Goal: Find specific page/section: Find specific page/section

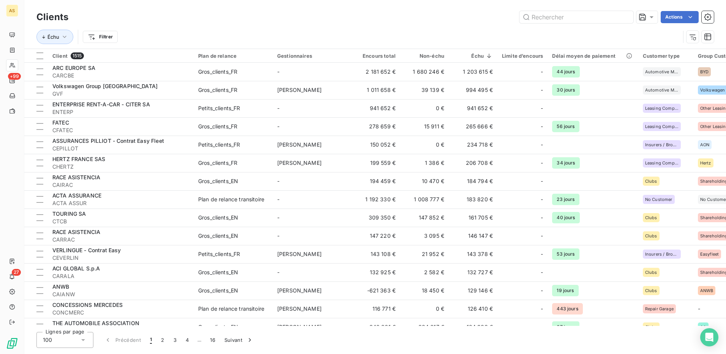
click at [543, 12] on input "text" at bounding box center [577, 17] width 114 height 12
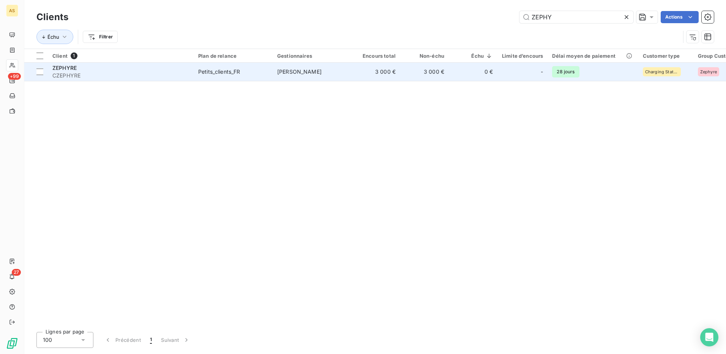
type input "ZEPHY"
click at [209, 69] on div "Petits_clients_FR" at bounding box center [219, 72] width 42 height 8
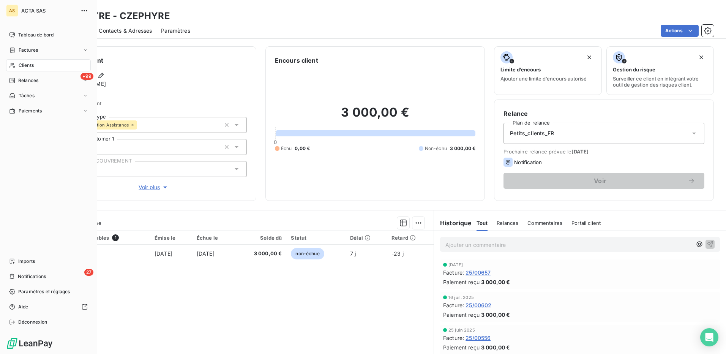
click at [22, 63] on span "Clients" at bounding box center [26, 65] width 15 height 7
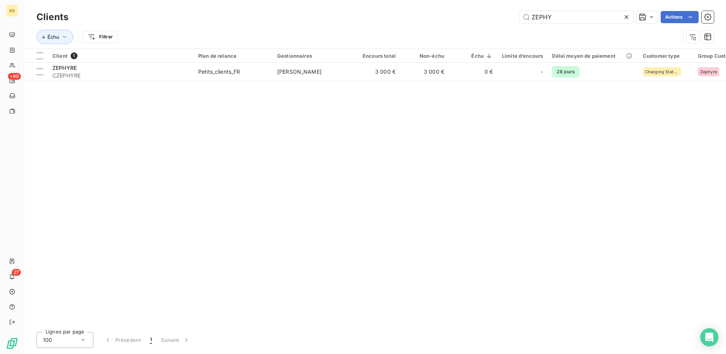
drag, startPoint x: 554, startPoint y: 17, endPoint x: 515, endPoint y: 16, distance: 38.8
click at [515, 16] on div "ZEPHY Actions" at bounding box center [395, 17] width 637 height 12
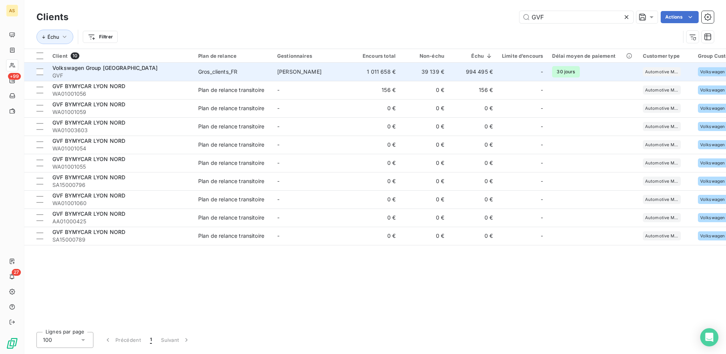
type input "GVF"
click at [221, 68] on div "Gros_clients_FR" at bounding box center [217, 72] width 39 height 8
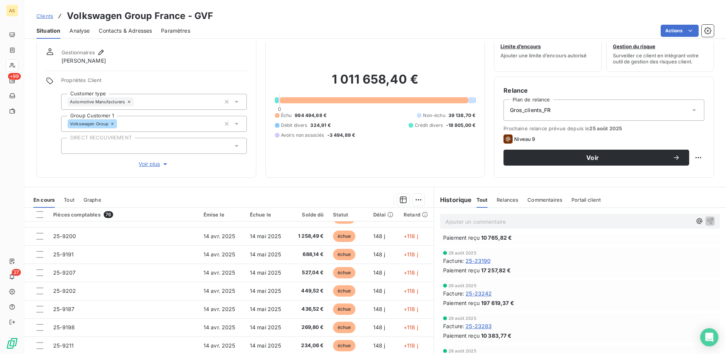
scroll to position [46, 0]
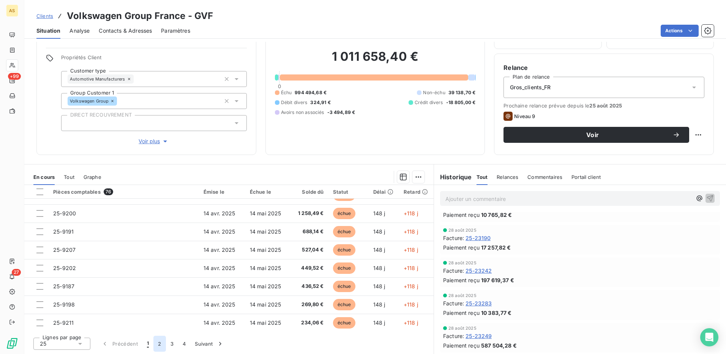
click at [158, 344] on button "2" at bounding box center [159, 344] width 12 height 16
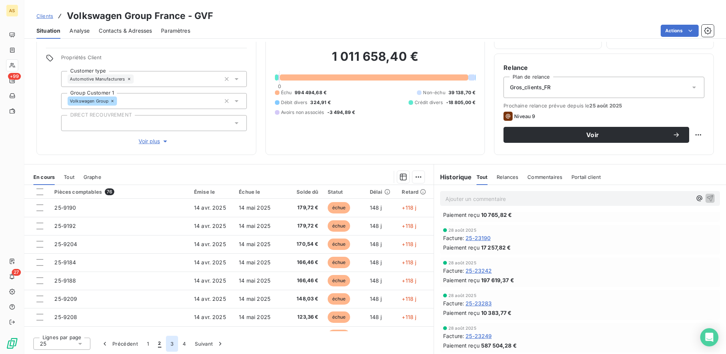
click at [171, 345] on button "3" at bounding box center [172, 344] width 12 height 16
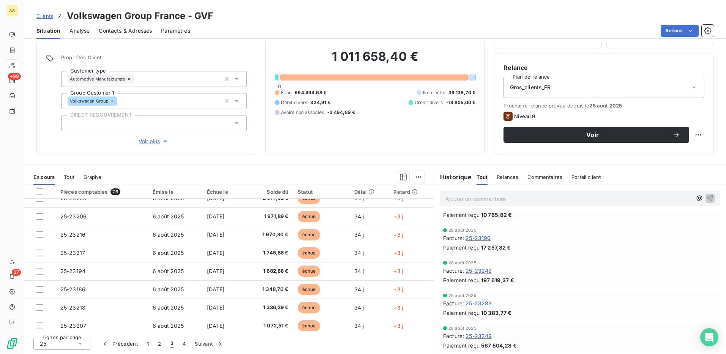
scroll to position [0, 0]
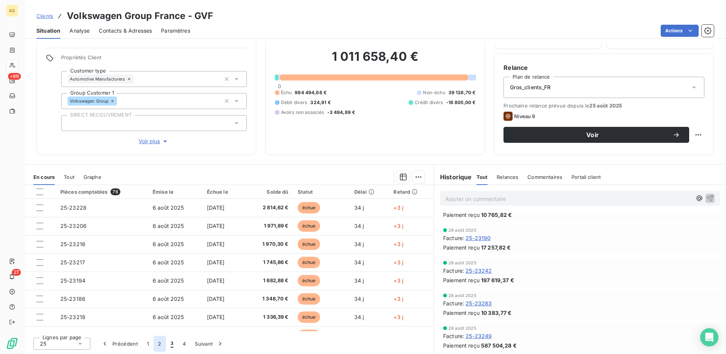
click at [158, 344] on button "2" at bounding box center [159, 344] width 12 height 16
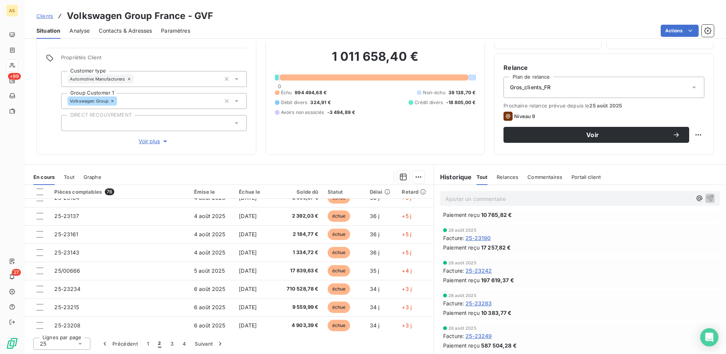
scroll to position [324, 0]
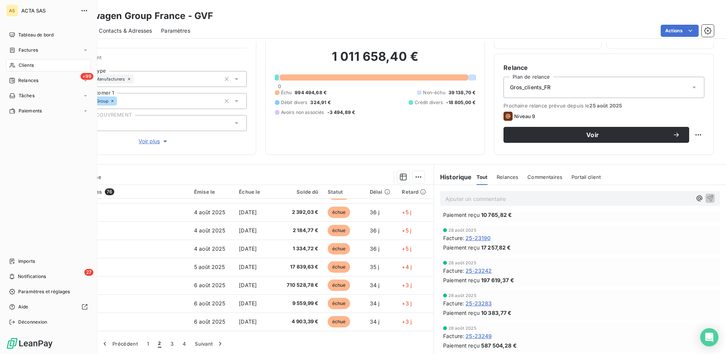
click at [24, 65] on span "Clients" at bounding box center [26, 65] width 15 height 7
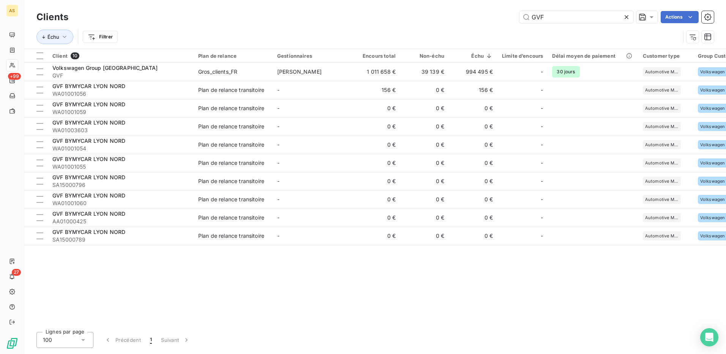
drag, startPoint x: 543, startPoint y: 19, endPoint x: 507, endPoint y: 15, distance: 36.7
click at [507, 15] on div "GVF Actions" at bounding box center [395, 17] width 637 height 12
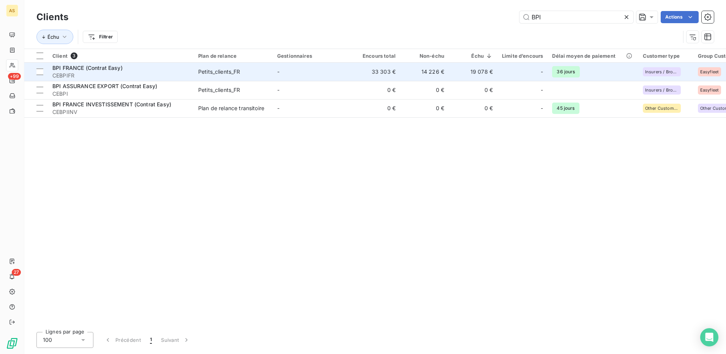
type input "BPI"
click at [213, 68] on div "Petits_clients_FR" at bounding box center [219, 72] width 42 height 8
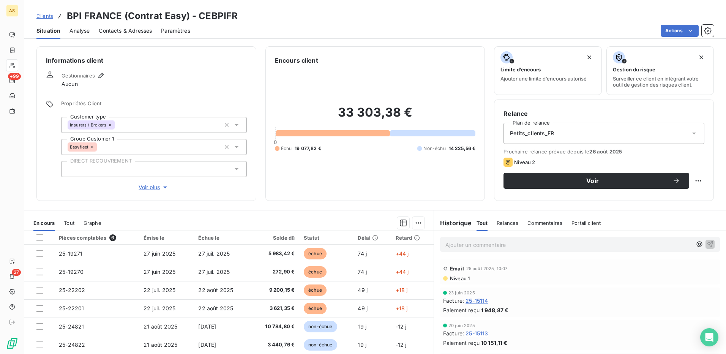
click at [237, 15] on div "Clients BPI FRANCE (Contrat Easy) - CEBPIFR" at bounding box center [375, 16] width 702 height 14
drag, startPoint x: 197, startPoint y: 14, endPoint x: 234, endPoint y: 18, distance: 37.5
click at [234, 18] on h3 "BPI FRANCE (Contrat Easy) - CEBPIFR" at bounding box center [152, 16] width 171 height 14
copy h3 "CEBPIFR"
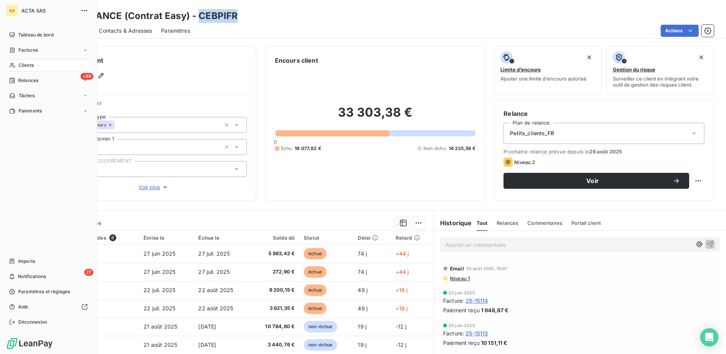
click at [26, 64] on span "Clients" at bounding box center [26, 65] width 15 height 7
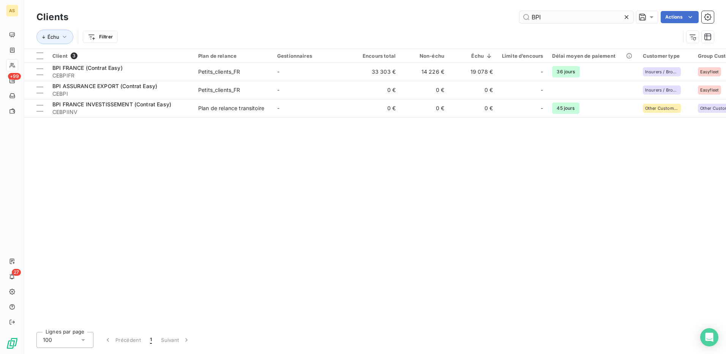
click at [550, 19] on input "BPI" at bounding box center [577, 17] width 114 height 12
drag, startPoint x: 541, startPoint y: 15, endPoint x: 532, endPoint y: 17, distance: 9.5
click at [532, 17] on input "BPI" at bounding box center [577, 17] width 114 height 12
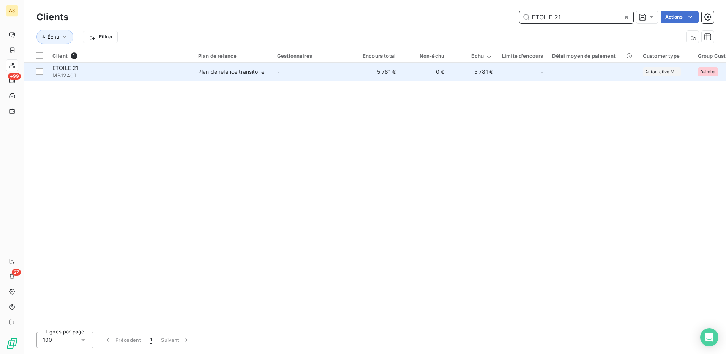
type input "ETOILE 21"
click at [328, 77] on td "-" at bounding box center [312, 72] width 79 height 18
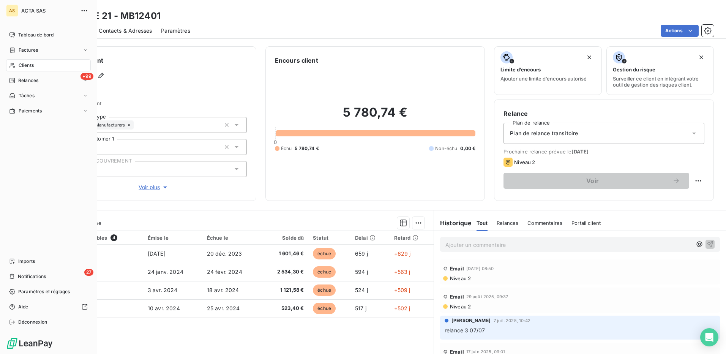
click at [25, 64] on span "Clients" at bounding box center [26, 65] width 15 height 7
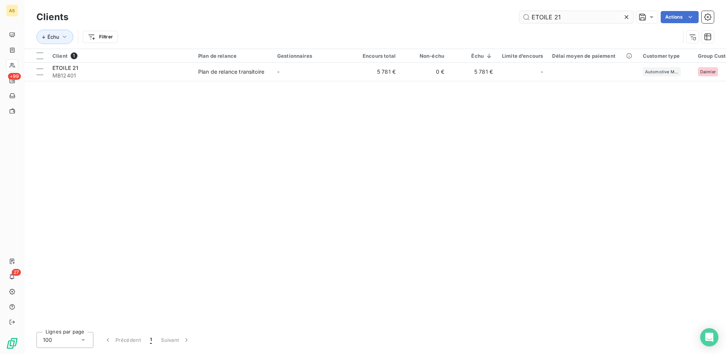
drag, startPoint x: 574, startPoint y: 17, endPoint x: 528, endPoint y: 22, distance: 45.4
click at [528, 22] on input "ETOILE 21" at bounding box center [577, 17] width 114 height 12
drag, startPoint x: 554, startPoint y: 18, endPoint x: 528, endPoint y: 18, distance: 25.8
click at [528, 18] on input "[GEOGRAPHIC_DATA]" at bounding box center [577, 17] width 114 height 12
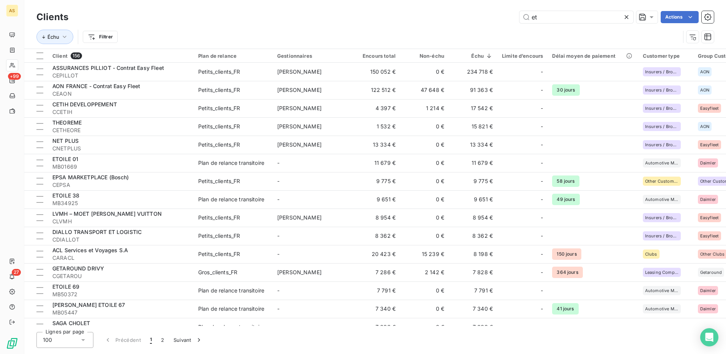
type input "e"
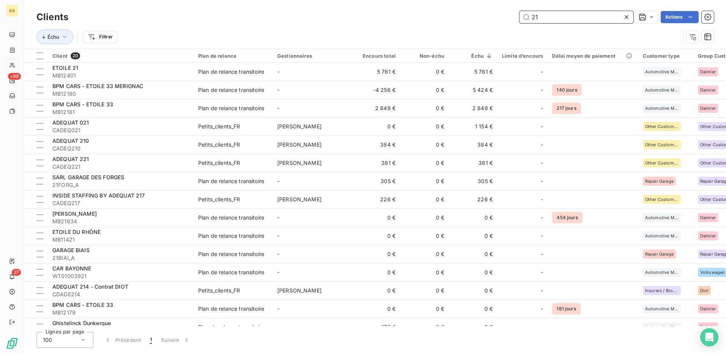
drag, startPoint x: 544, startPoint y: 15, endPoint x: 528, endPoint y: 13, distance: 16.0
click at [528, 13] on input "21" at bounding box center [577, 17] width 114 height 12
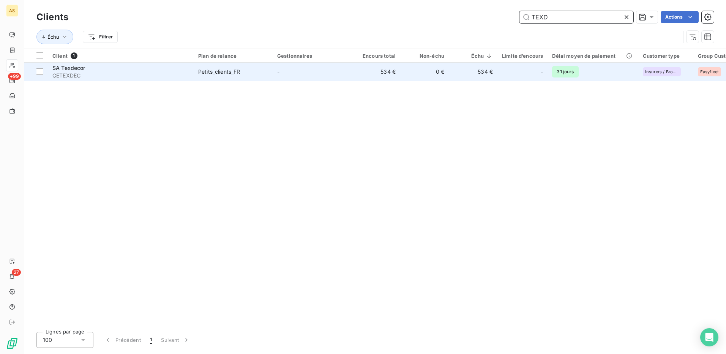
type input "TEXD"
click at [244, 71] on span "Petits_clients_FR" at bounding box center [233, 72] width 70 height 8
